Goal: Task Accomplishment & Management: Manage account settings

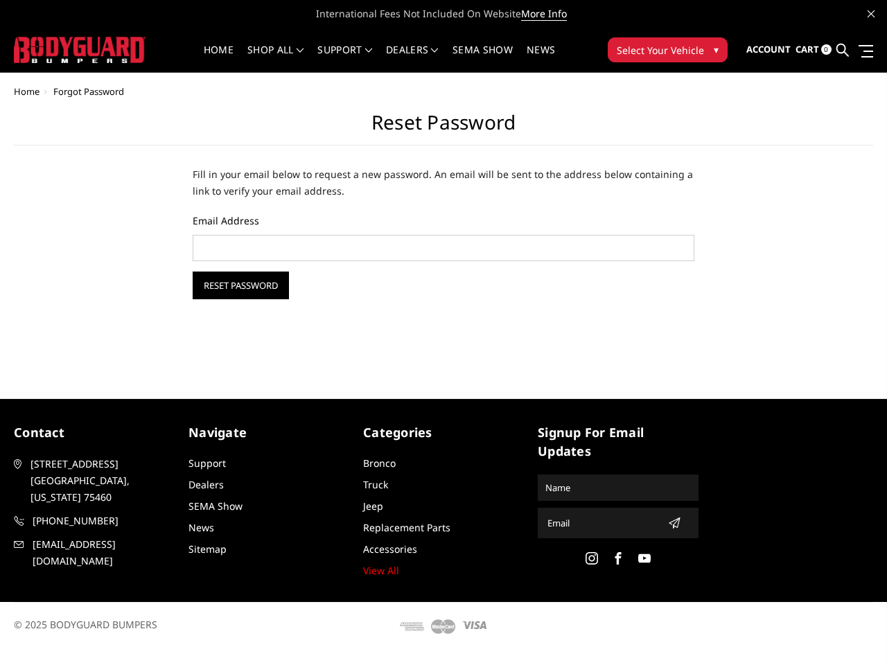
click at [444, 325] on div "Home Forgot Password Reset Password Fill in your email below to request a new p…" at bounding box center [443, 225] width 887 height 277
click at [379, 50] on li "Support FAQ Install Instructions Shipping Warranty Terms & Conditions Cancellat…" at bounding box center [344, 58] width 69 height 27
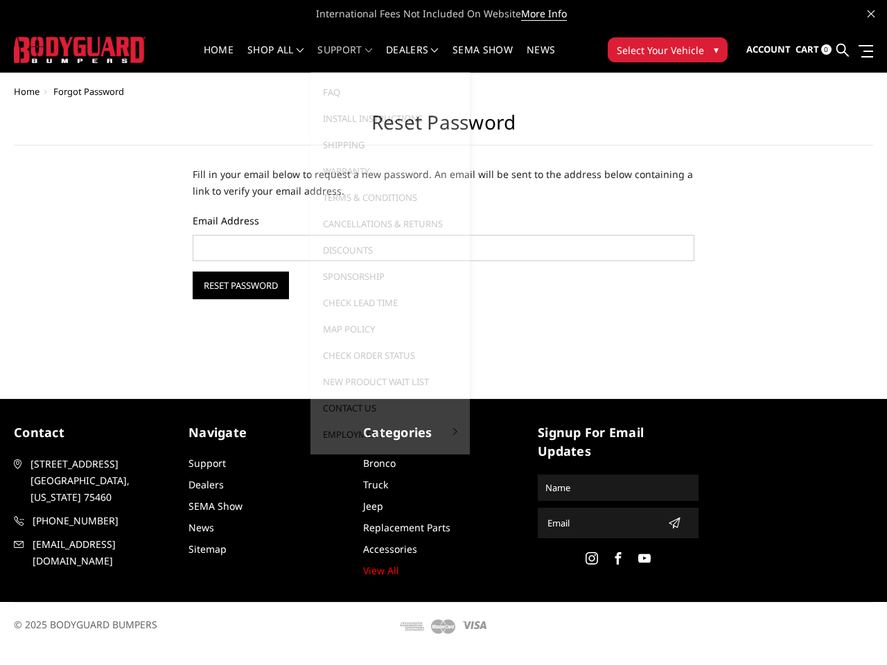
click at [379, 58] on li "Support FAQ Install Instructions Shipping Warranty Terms & Conditions Cancellat…" at bounding box center [344, 58] width 69 height 27
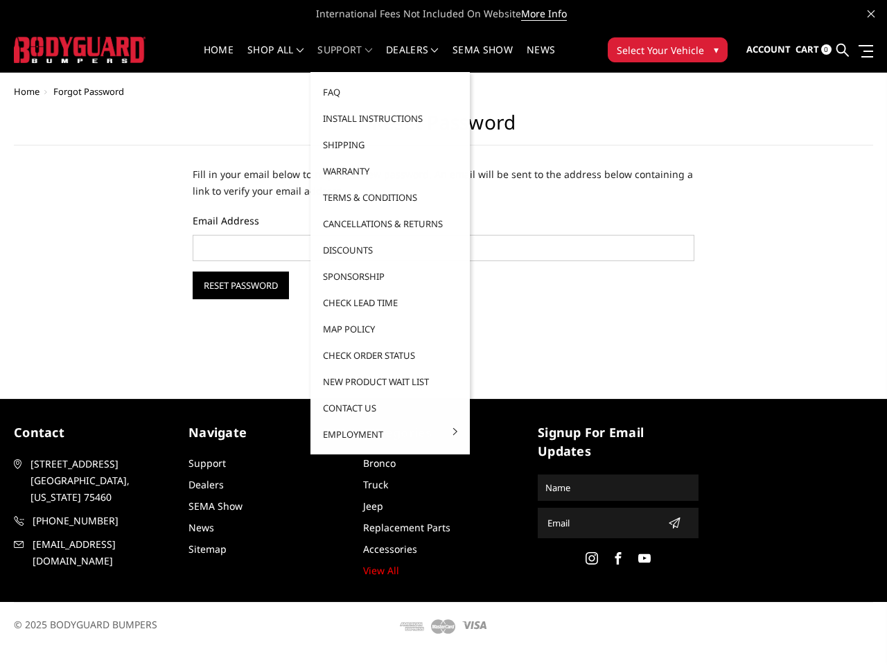
click at [667, 50] on span "Select Your Vehicle" at bounding box center [660, 50] width 87 height 15
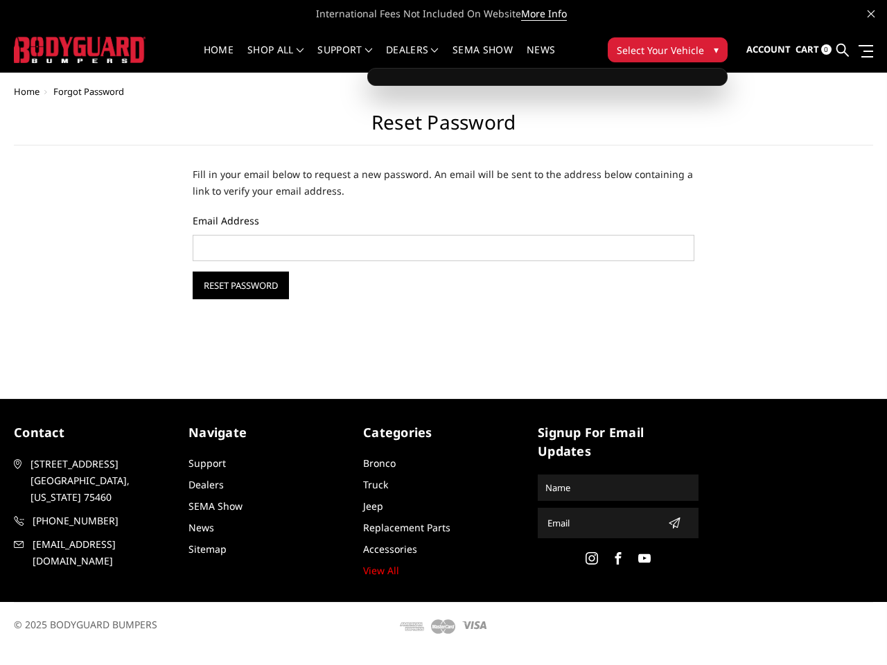
click at [667, 50] on span "Select Your Vehicle" at bounding box center [660, 50] width 87 height 15
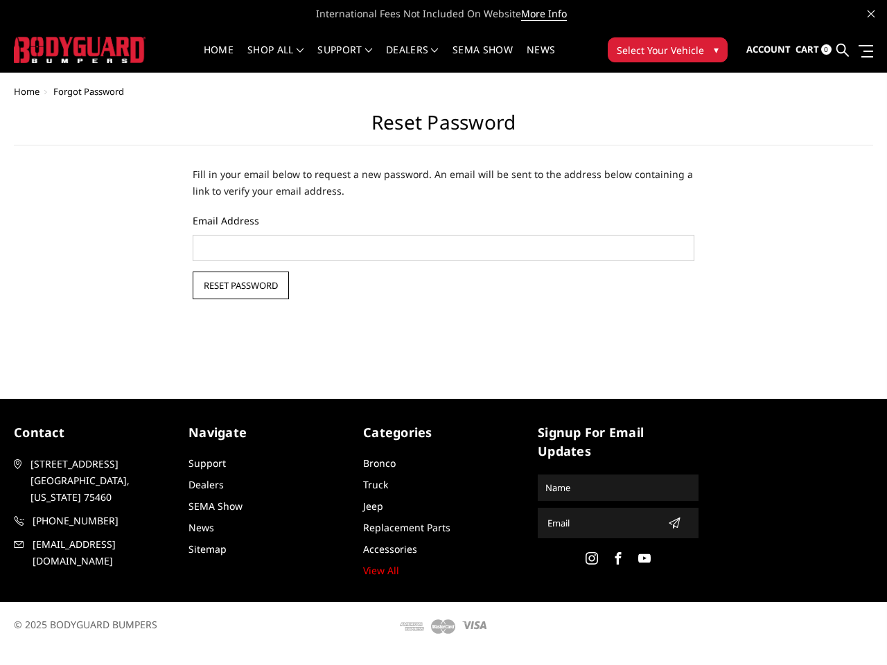
click at [240, 286] on input "Reset Password" at bounding box center [241, 286] width 96 height 28
click at [670, 523] on icon "submit" at bounding box center [674, 523] width 11 height 11
